Goal: Information Seeking & Learning: Learn about a topic

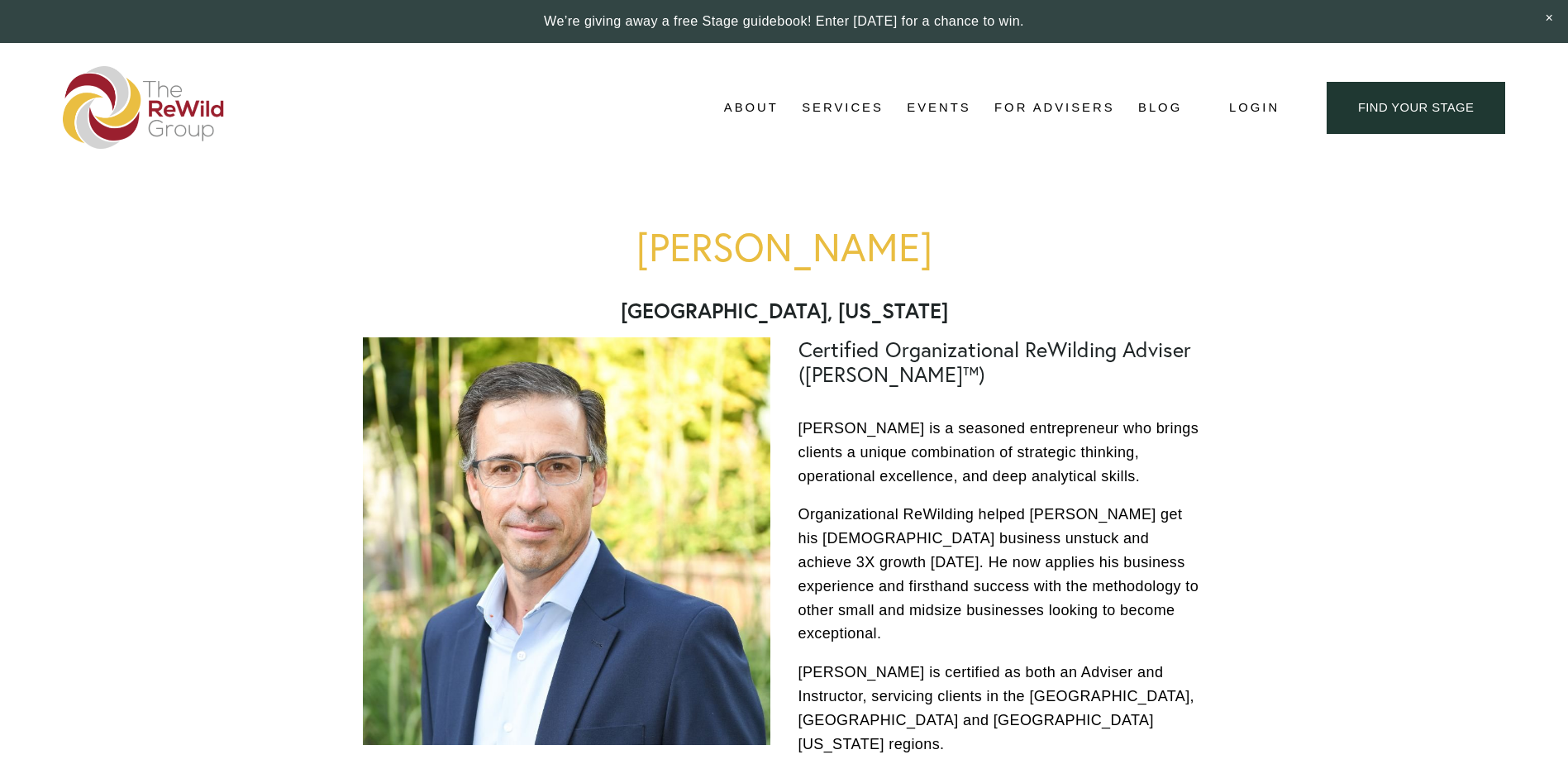
click at [0, 0] on span "Business Coaching" at bounding box center [0, 0] width 0 height 0
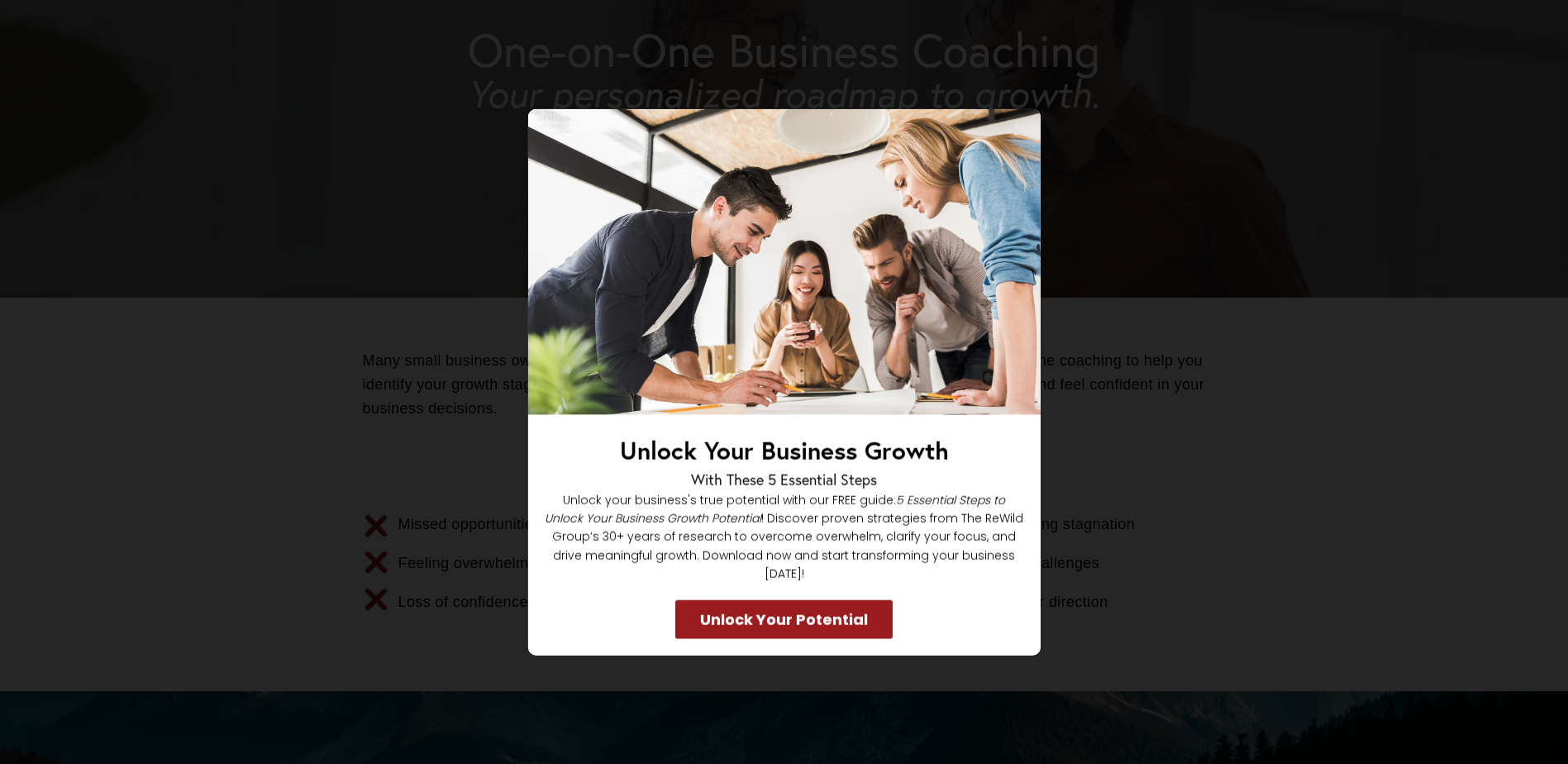
scroll to position [248, 0]
click at [372, 258] on div "Unlock Your Business Growth With These 5 Essential Steps Unlock your business's…" at bounding box center [783, 382] width 1457 height 546
click at [398, 145] on div "Unlock Your Business Growth With These 5 Essential Steps Unlock your business's…" at bounding box center [783, 382] width 1457 height 546
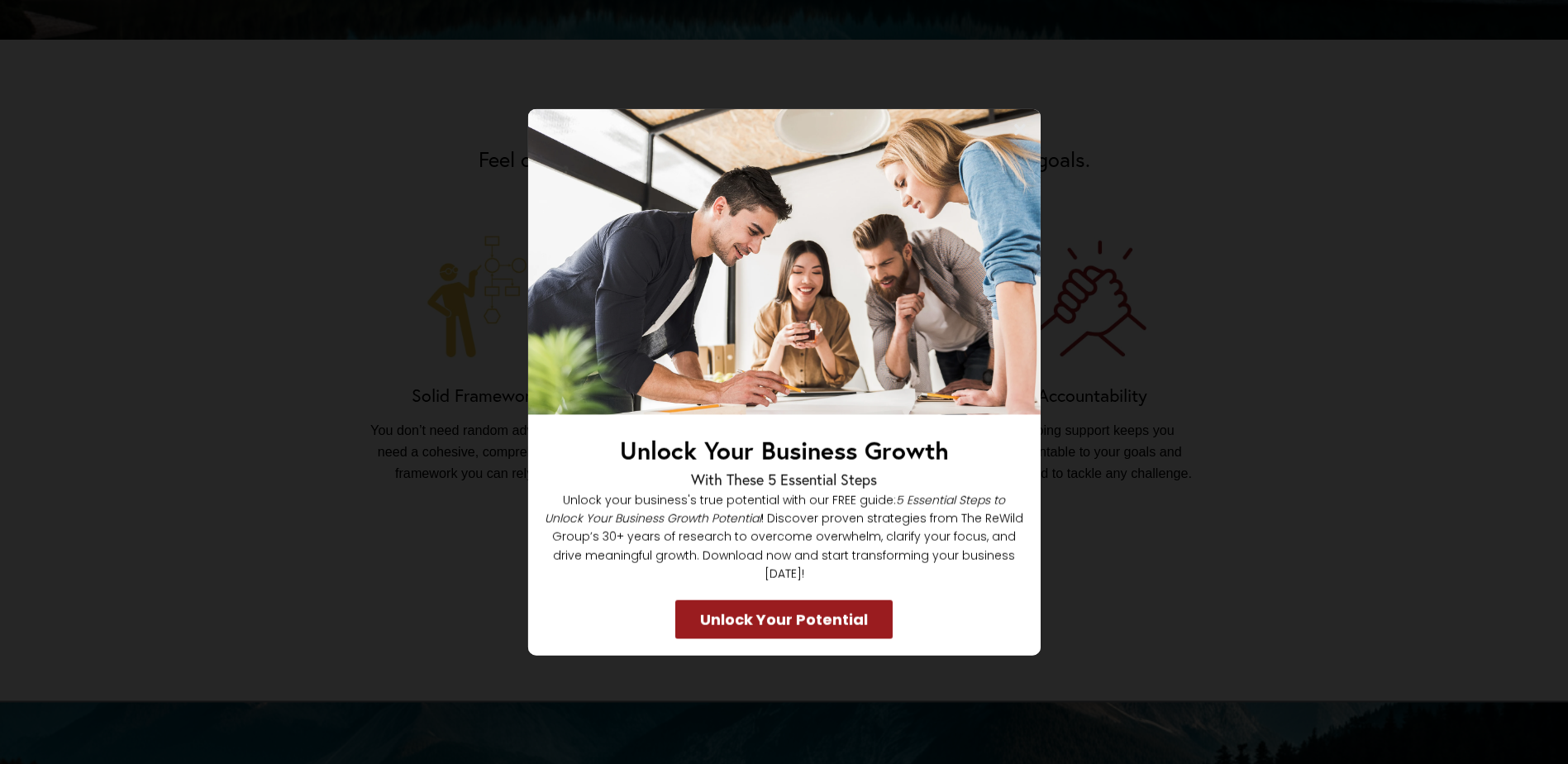
scroll to position [1158, 0]
